Goal: Information Seeking & Learning: Learn about a topic

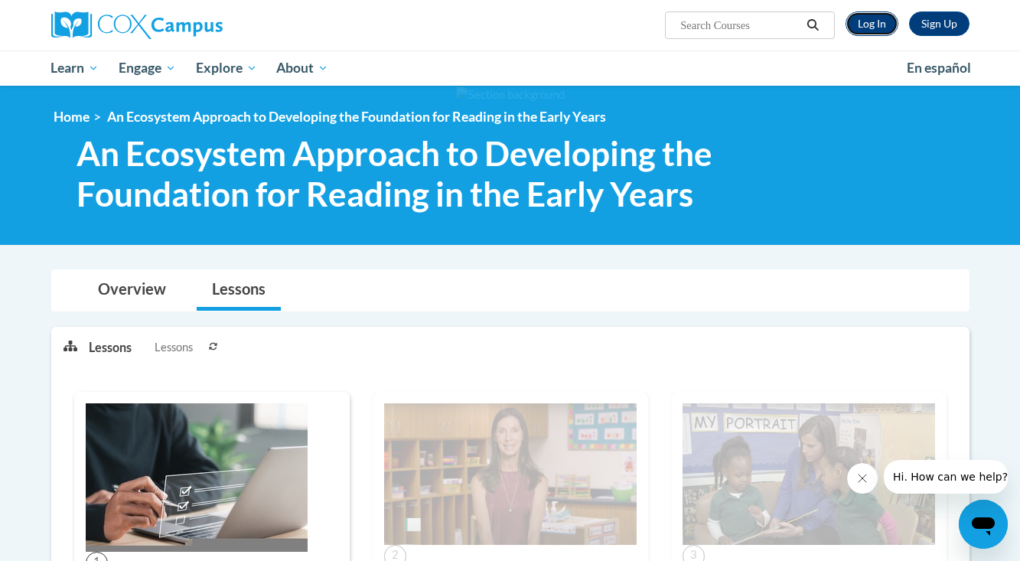
click at [855, 28] on link "Log In" at bounding box center [872, 23] width 53 height 24
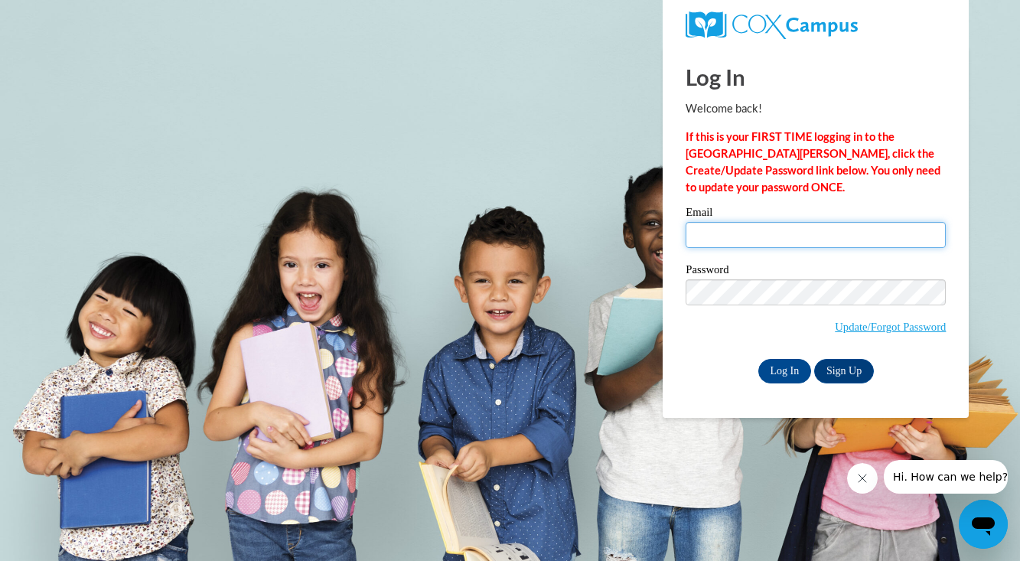
type input "li-ji.cao@k12.hi.us"
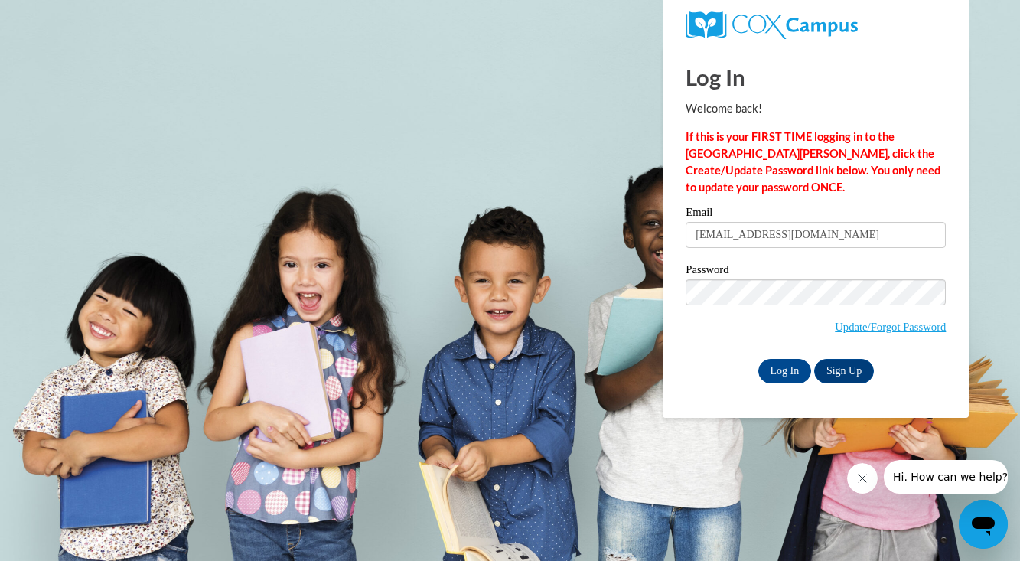
click at [704, 347] on div "Password Update/Forgot Password" at bounding box center [816, 309] width 260 height 90
click at [774, 367] on input "Log In" at bounding box center [785, 371] width 54 height 24
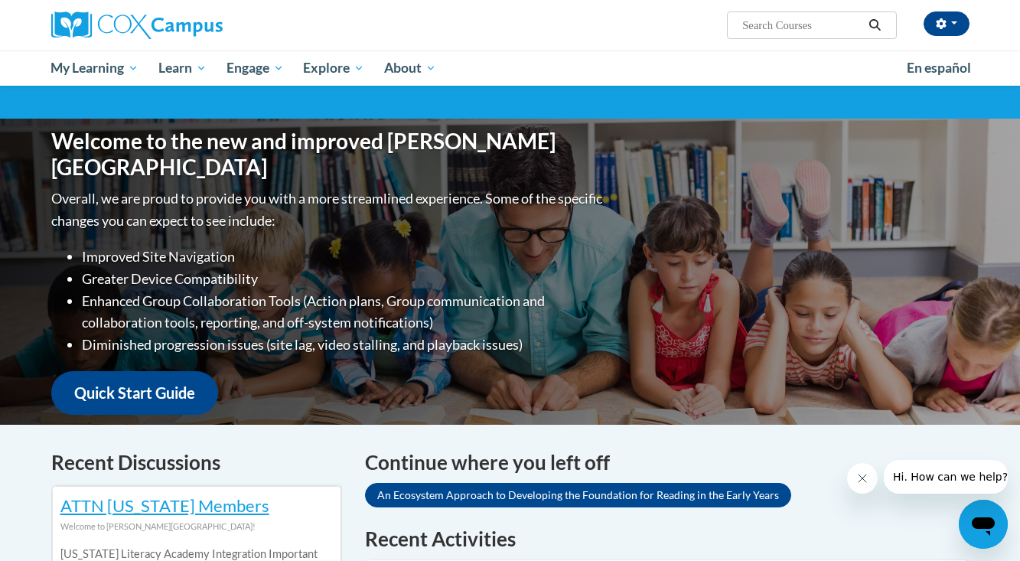
scroll to position [90, 0]
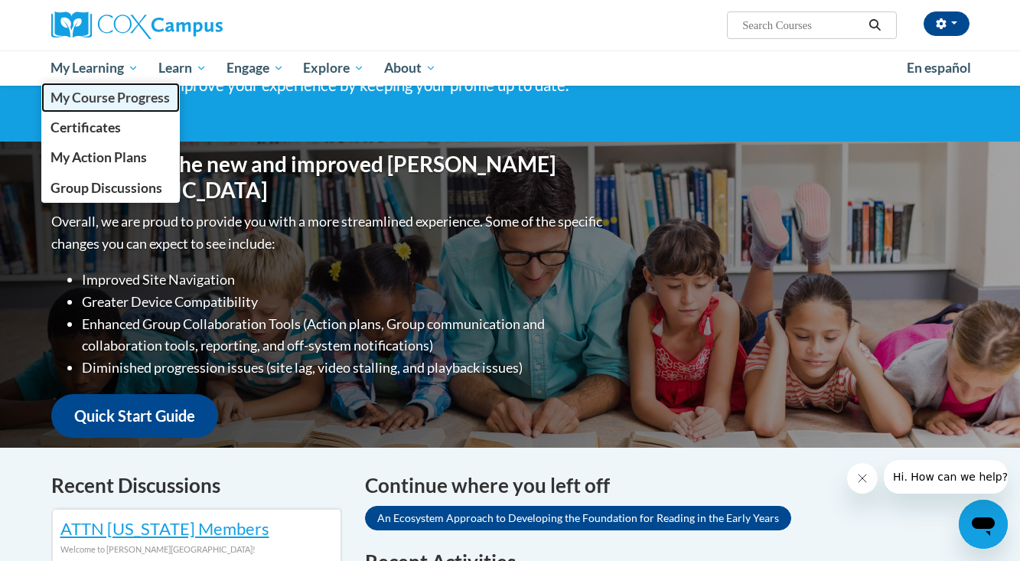
click at [102, 96] on span "My Course Progress" at bounding box center [110, 98] width 119 height 16
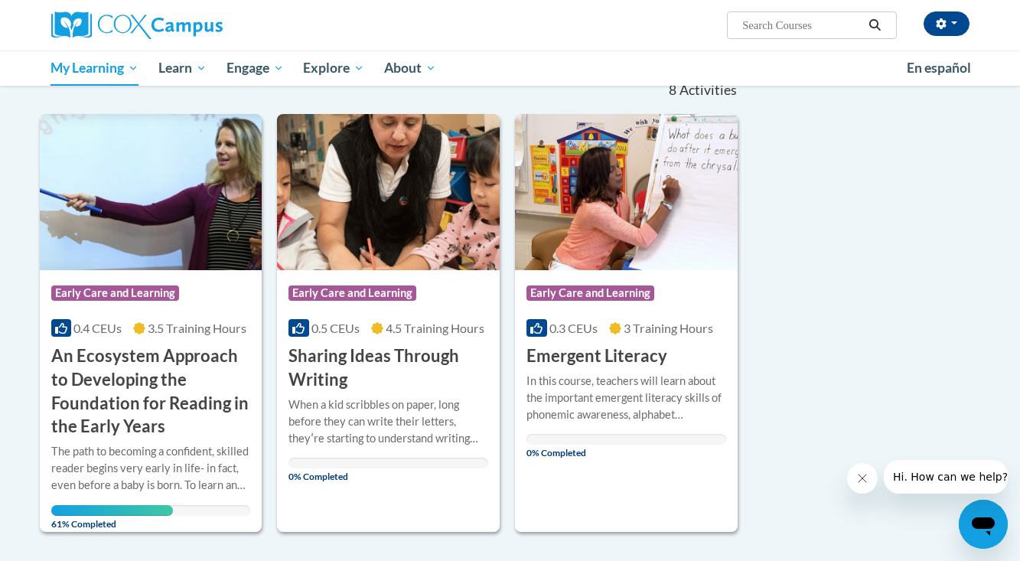
scroll to position [272, 0]
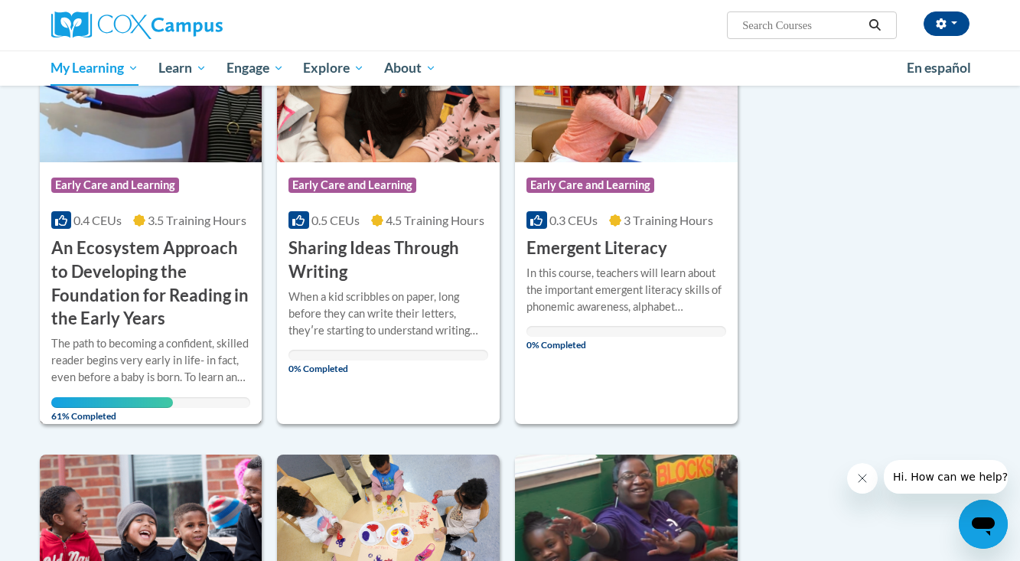
click at [199, 229] on div "Course Category: Early Care and Learning 0.4 CEUs 3.5 Training Hours COURSE An …" at bounding box center [151, 246] width 223 height 168
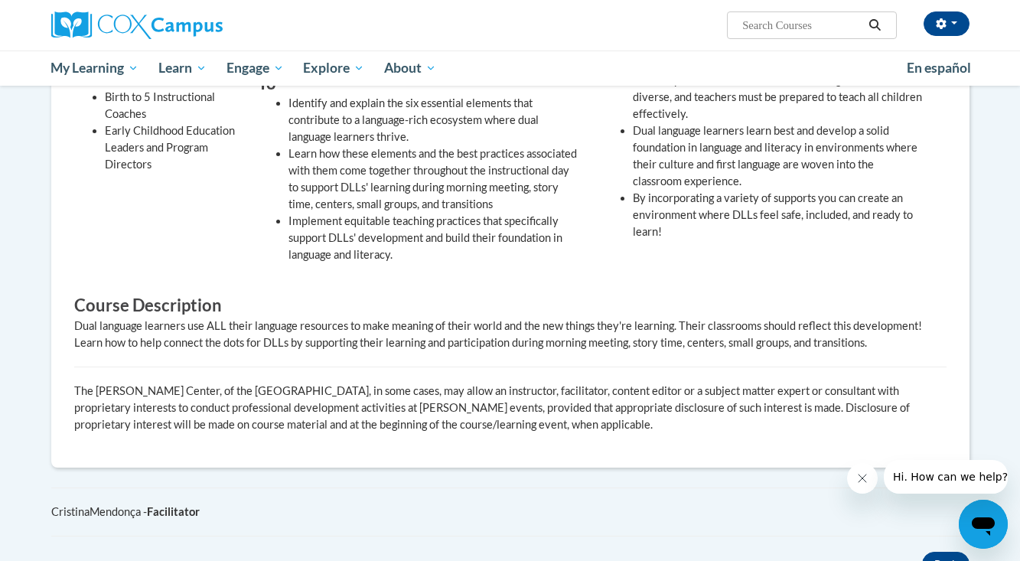
scroll to position [602, 0]
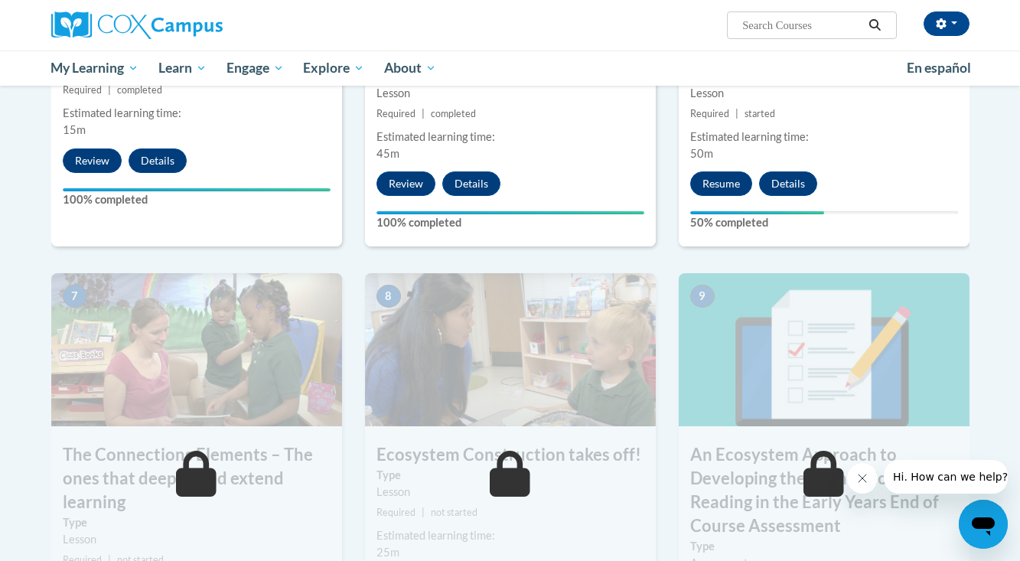
scroll to position [998, 0]
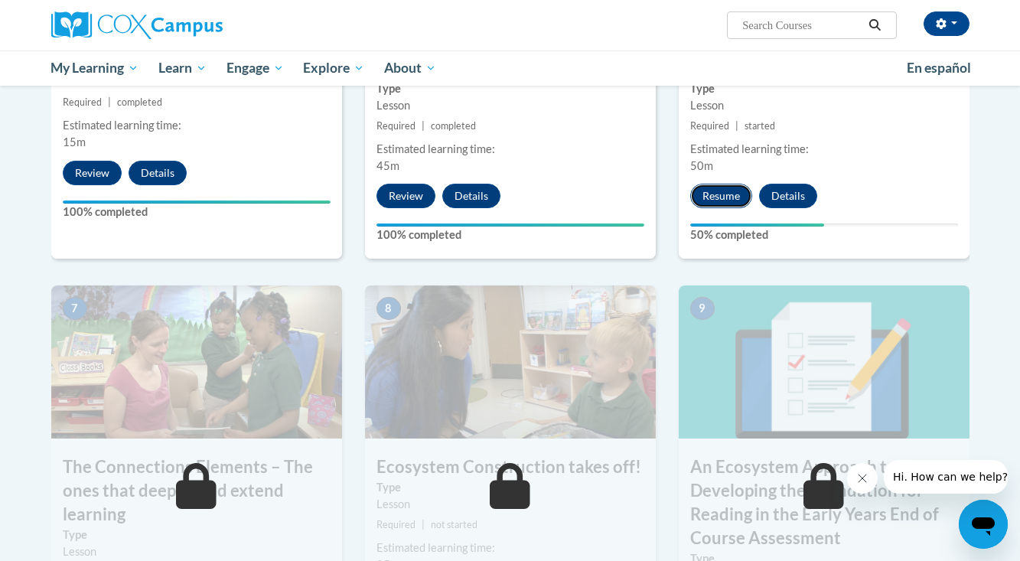
click at [727, 196] on button "Resume" at bounding box center [721, 196] width 62 height 24
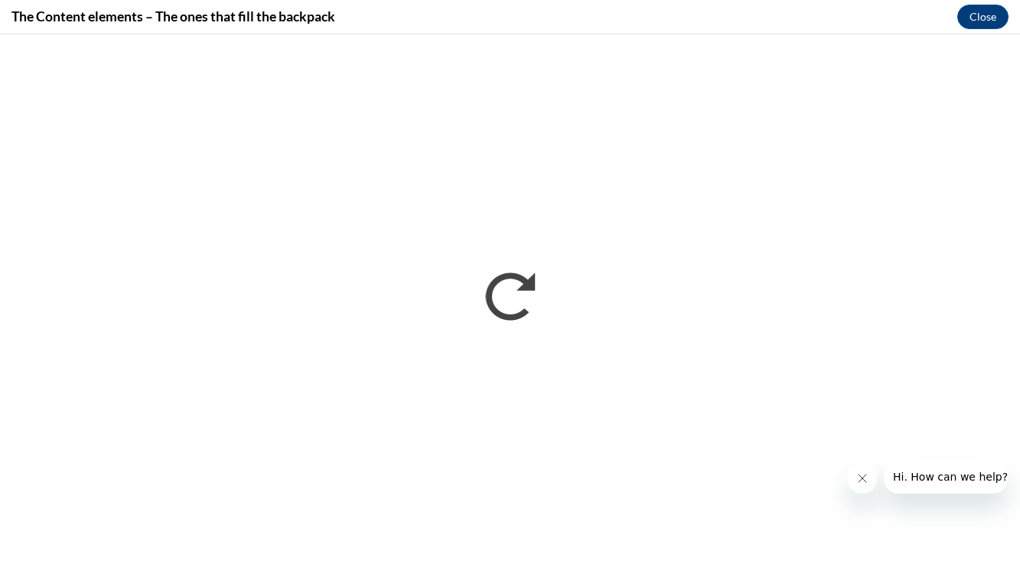
scroll to position [0, 0]
click at [865, 475] on icon "Close message from company" at bounding box center [863, 478] width 8 height 8
